Goal: Task Accomplishment & Management: Use online tool/utility

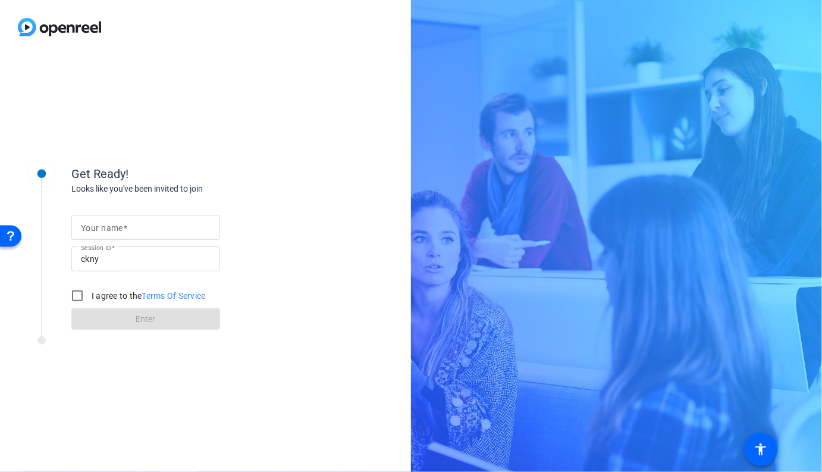
click at [160, 230] on input "Your name" at bounding box center [146, 227] width 130 height 14
type input "[PERSON_NAME]"
drag, startPoint x: 76, startPoint y: 293, endPoint x: 96, endPoint y: 303, distance: 23.4
click at [76, 293] on input "I agree to the Terms Of Service" at bounding box center [77, 296] width 24 height 24
checkbox input "true"
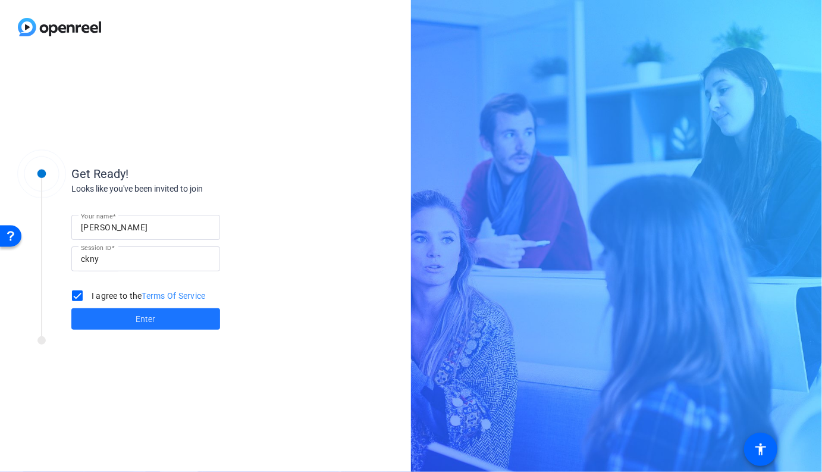
click at [109, 311] on span at bounding box center [145, 319] width 149 height 29
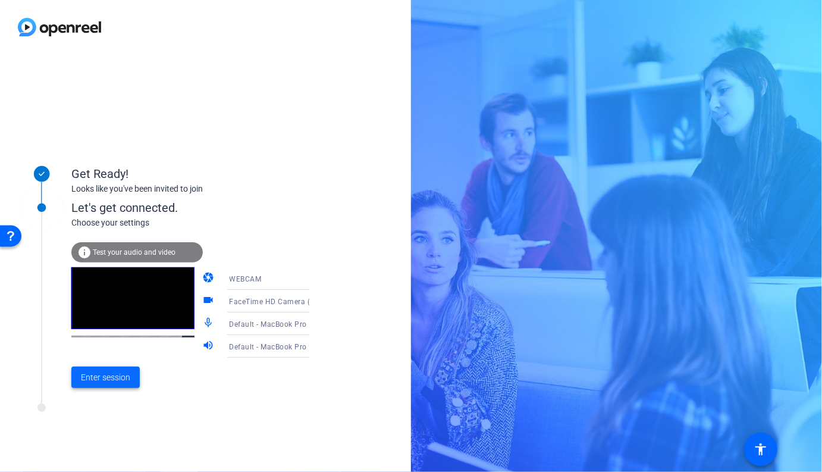
click at [123, 380] on span "Enter session" at bounding box center [105, 377] width 49 height 12
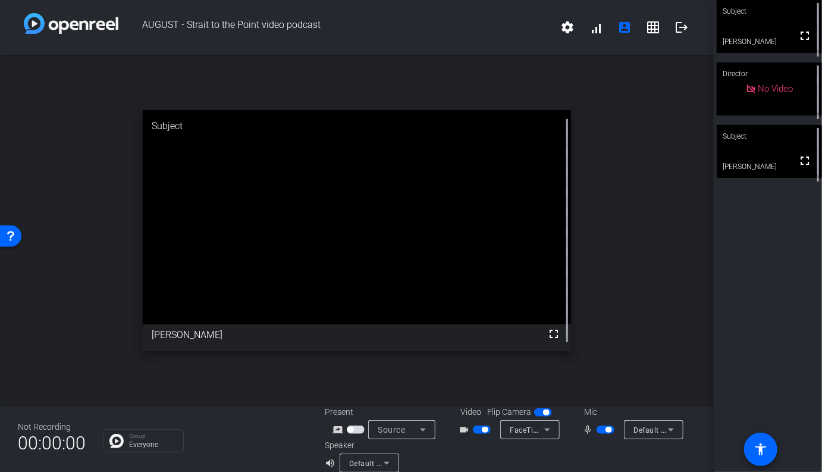
click at [738, 165] on video at bounding box center [769, 151] width 105 height 53
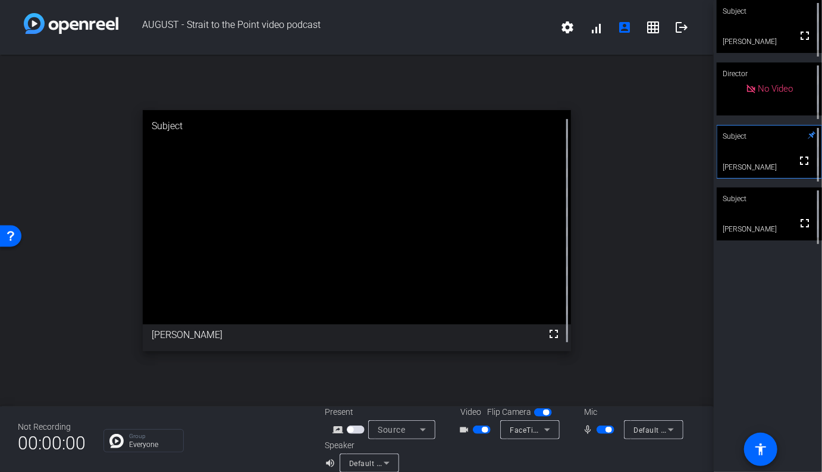
click at [767, 218] on video at bounding box center [769, 213] width 105 height 53
click at [745, 288] on div "Subject fullscreen [PERSON_NAME] Director No Video Subject fullscreen [PERSON_N…" at bounding box center [768, 236] width 108 height 472
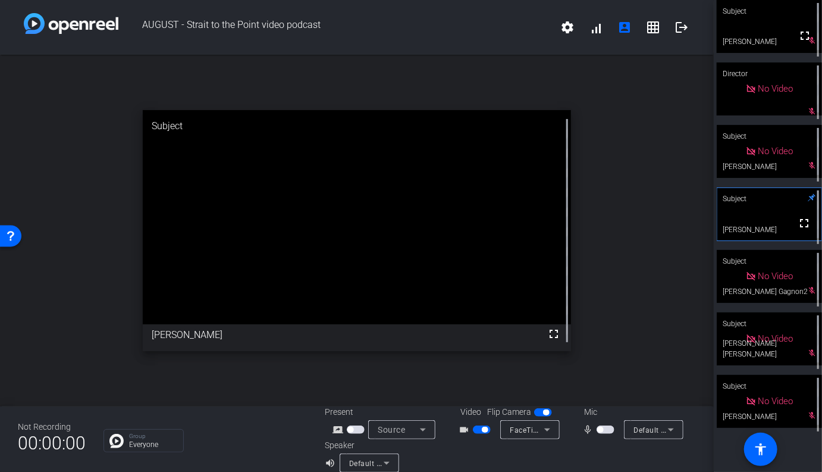
click at [540, 414] on span "button" at bounding box center [543, 412] width 18 height 8
click at [481, 429] on span "button" at bounding box center [482, 429] width 18 height 8
click at [662, 297] on div "open_in_new Subject fullscreen [PERSON_NAME]" at bounding box center [357, 231] width 714 height 352
drag, startPoint x: 620, startPoint y: 381, endPoint x: 609, endPoint y: 413, distance: 34.6
click at [620, 384] on div "open_in_new Subject fullscreen [PERSON_NAME]" at bounding box center [357, 231] width 714 height 352
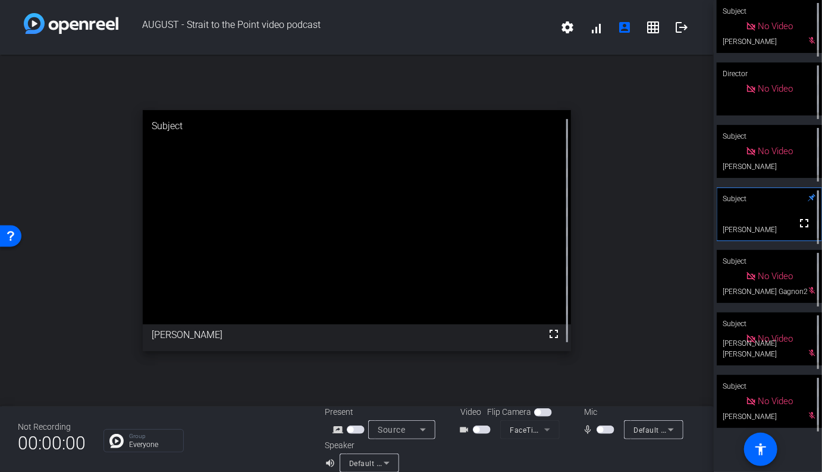
click at [610, 431] on span "button" at bounding box center [606, 429] width 18 height 8
click at [608, 433] on span "button" at bounding box center [606, 429] width 18 height 8
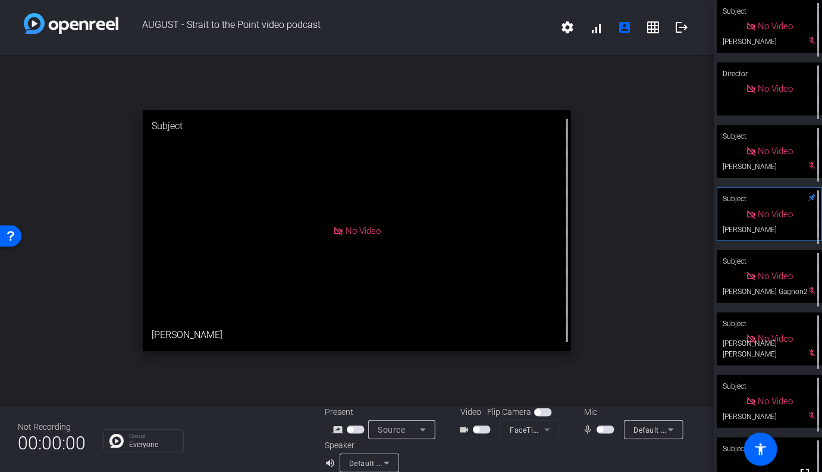
click at [608, 431] on span "button" at bounding box center [606, 429] width 18 height 8
click at [786, 455] on div "Subject" at bounding box center [769, 448] width 105 height 23
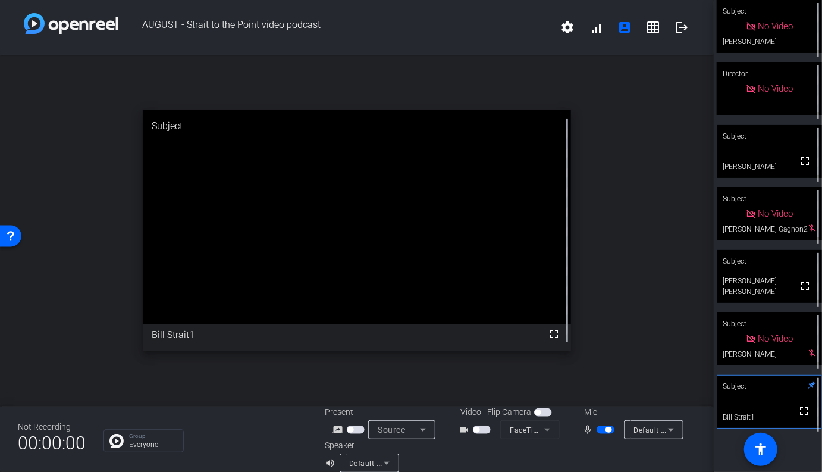
drag, startPoint x: 487, startPoint y: 448, endPoint x: 482, endPoint y: 439, distance: 10.9
click at [487, 448] on div "Speaker volume_up Default - MacBook Pro Speakers (Built-in)" at bounding box center [418, 455] width 186 height 33
click at [490, 431] on span "button" at bounding box center [482, 429] width 18 height 8
click at [591, 453] on div at bounding box center [603, 455] width 186 height 33
click at [545, 413] on span "button" at bounding box center [543, 412] width 18 height 8
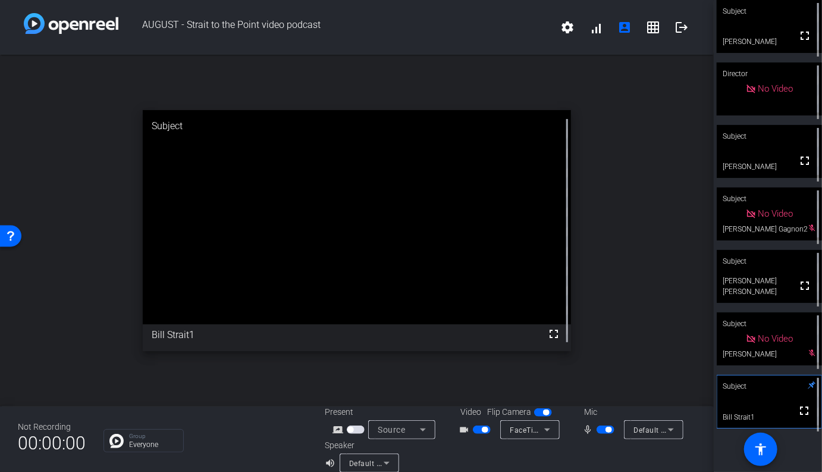
click at [584, 457] on div at bounding box center [603, 455] width 186 height 33
click at [607, 428] on span "button" at bounding box center [606, 429] width 18 height 8
click at [480, 433] on span "button" at bounding box center [482, 429] width 18 height 8
click at [605, 431] on span "button" at bounding box center [606, 429] width 18 height 8
click at [608, 429] on span "button" at bounding box center [606, 429] width 18 height 8
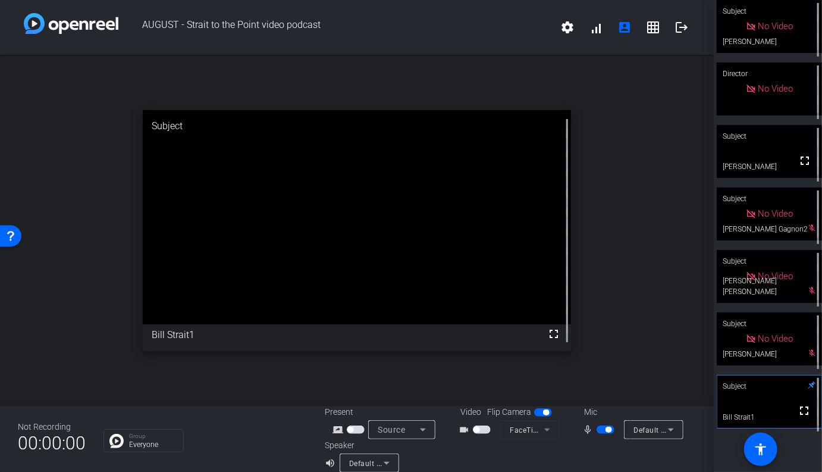
click at [480, 432] on span "button" at bounding box center [482, 429] width 18 height 8
click at [608, 343] on div "open_in_new Subject fullscreen Bill Strait1" at bounding box center [357, 231] width 714 height 352
